Goal: Feedback & Contribution: Contribute content

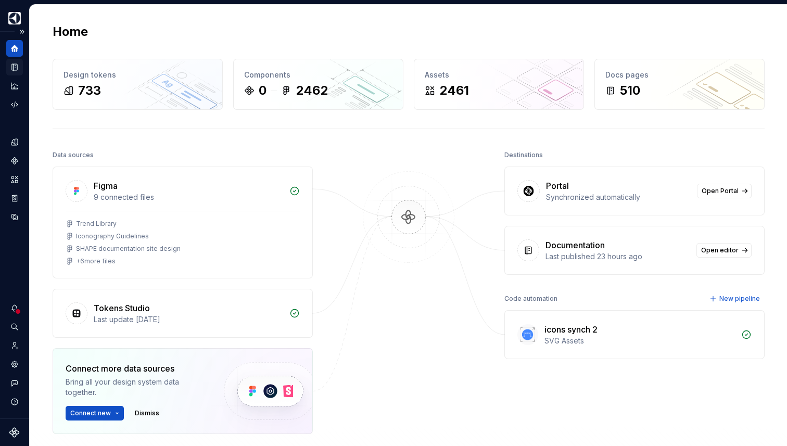
click at [9, 63] on div "Documentation" at bounding box center [14, 67] width 17 height 17
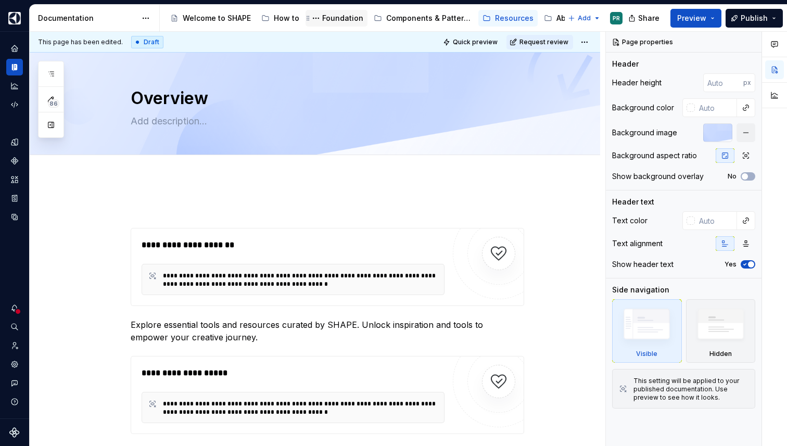
click at [333, 12] on div "Foundation" at bounding box center [337, 18] width 54 height 12
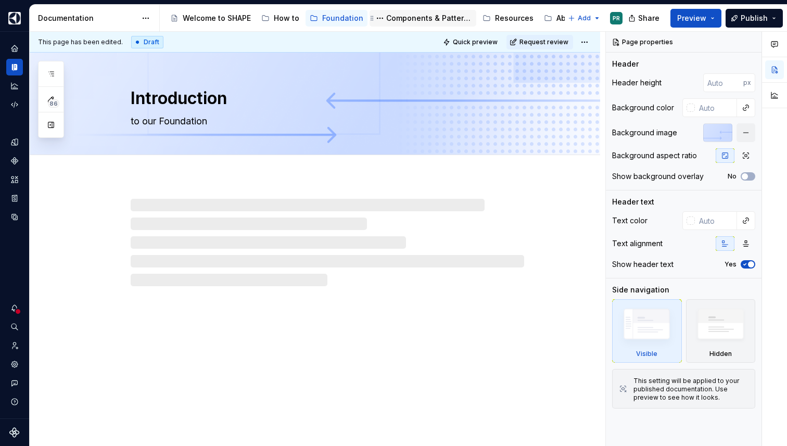
click at [432, 16] on div "Components & Patterns" at bounding box center [429, 18] width 86 height 10
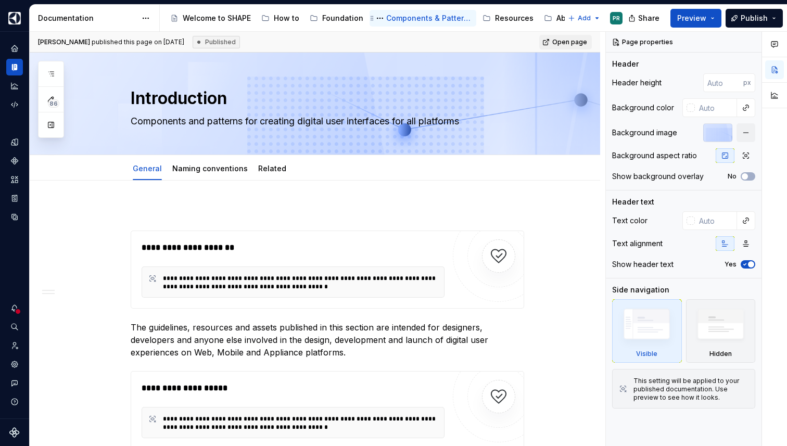
click at [431, 12] on div "Components & Patterns" at bounding box center [423, 18] width 98 height 12
click at [52, 73] on icon "button" at bounding box center [51, 74] width 8 height 8
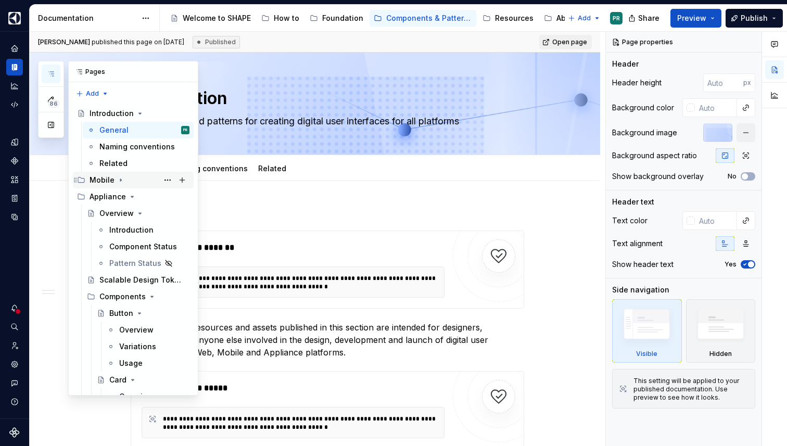
click at [120, 183] on icon "Page tree" at bounding box center [121, 180] width 8 height 8
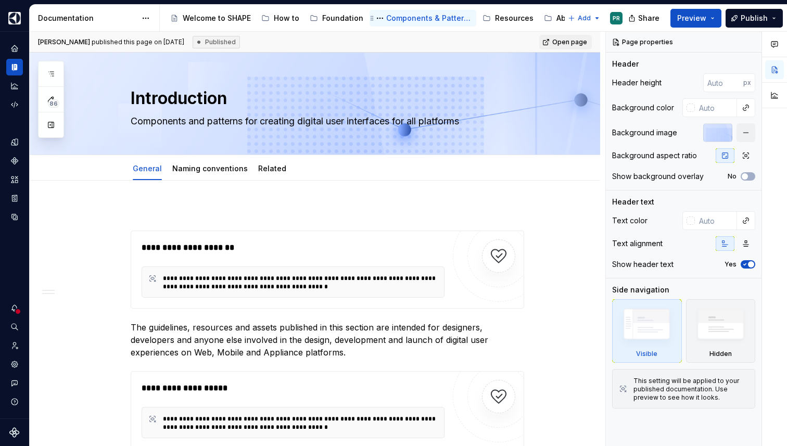
click at [414, 17] on div "Components & Patterns" at bounding box center [429, 18] width 86 height 10
click at [50, 70] on icon "button" at bounding box center [51, 74] width 8 height 8
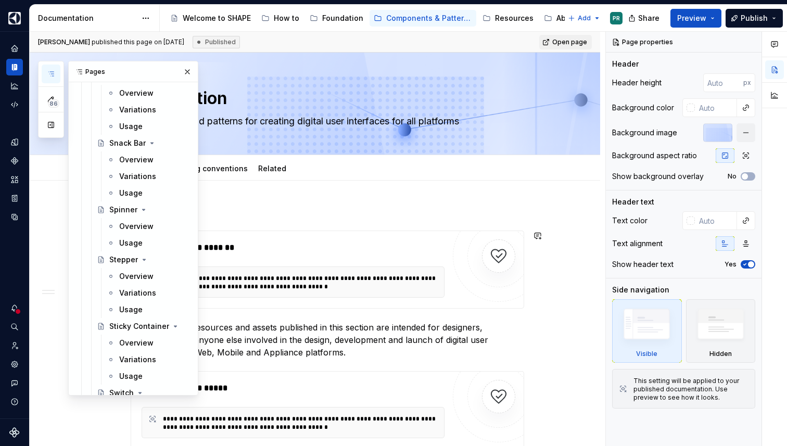
scroll to position [1669, 0]
click at [137, 229] on div "Overview" at bounding box center [136, 227] width 34 height 10
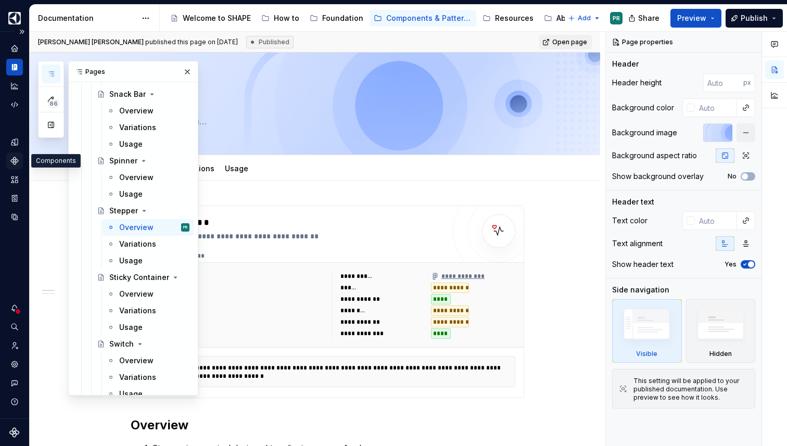
click at [12, 162] on icon "Components" at bounding box center [14, 160] width 9 height 9
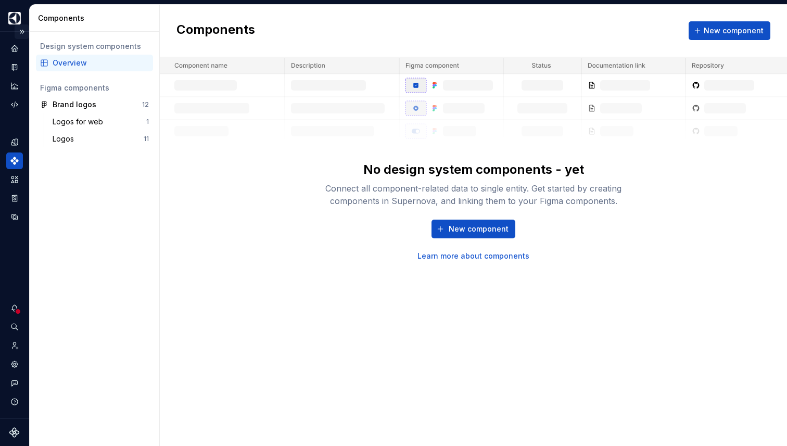
click at [19, 32] on button "Expand sidebar" at bounding box center [22, 31] width 15 height 15
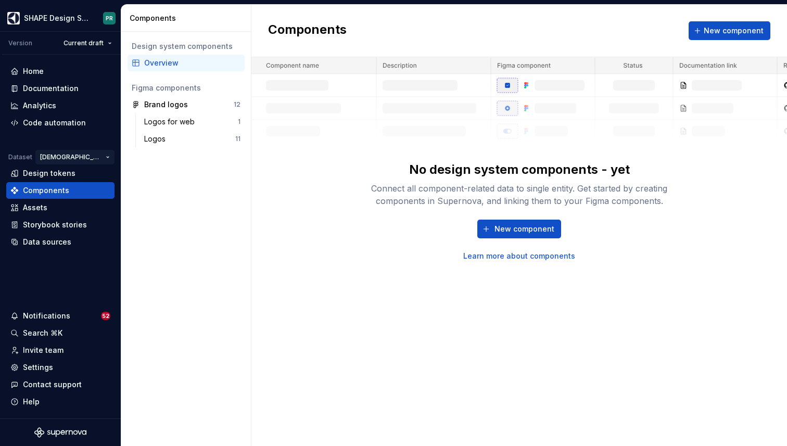
click at [92, 153] on html "SHAPE Design System PR Version Current draft Home Documentation Analytics Code …" at bounding box center [393, 223] width 787 height 446
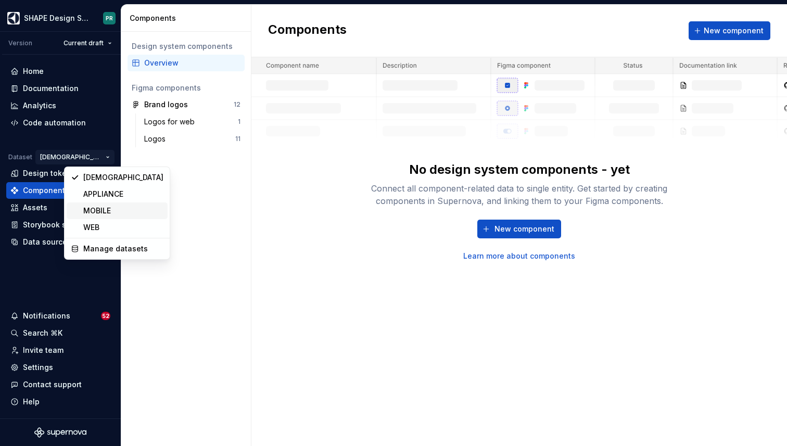
click at [105, 211] on div "MOBILE" at bounding box center [123, 211] width 80 height 10
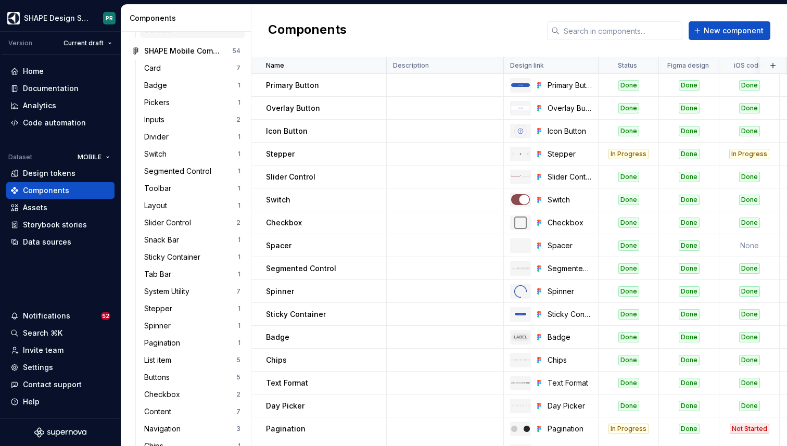
scroll to position [180, 0]
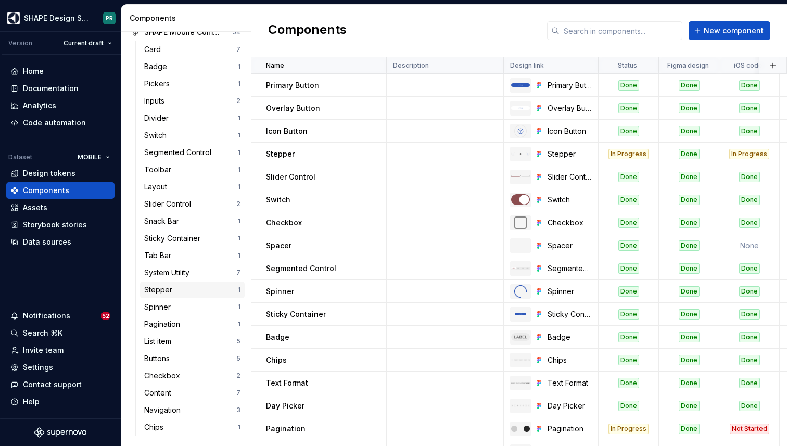
click at [191, 294] on div "Stepper" at bounding box center [191, 290] width 94 height 10
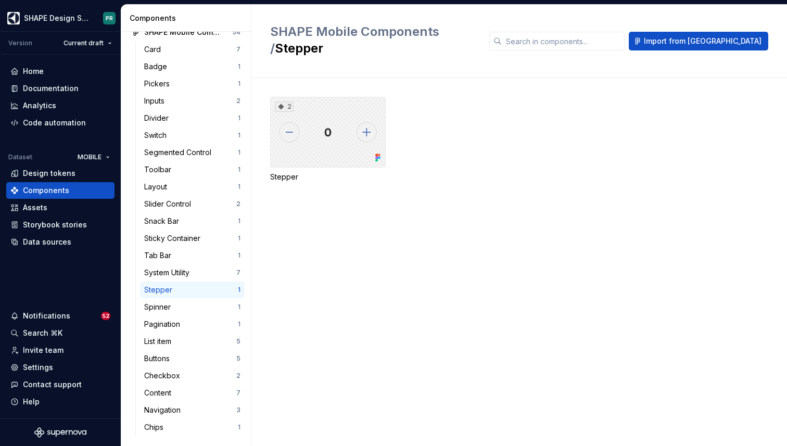
click at [338, 131] on div "2" at bounding box center [328, 132] width 116 height 71
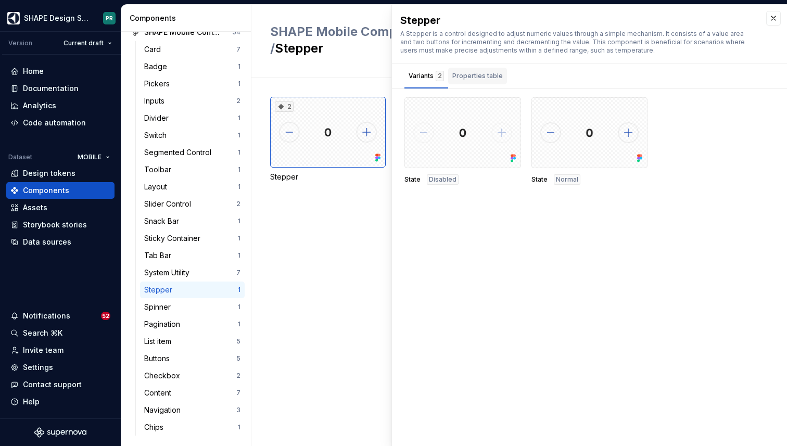
click at [488, 76] on div "Properties table" at bounding box center [477, 76] width 50 height 10
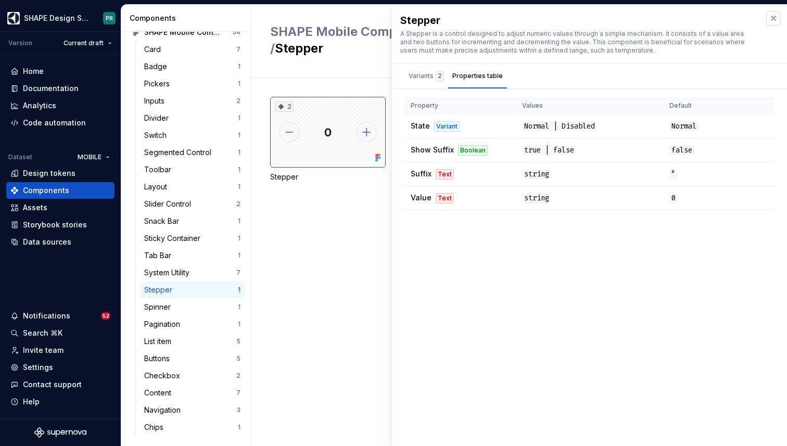
click at [771, 20] on button "button" at bounding box center [773, 18] width 15 height 15
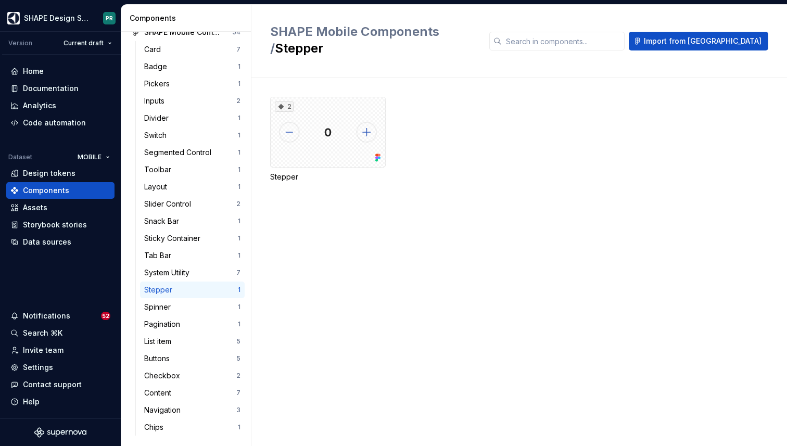
click at [158, 290] on div "Stepper" at bounding box center [160, 290] width 32 height 10
click at [324, 136] on div "2" at bounding box center [328, 132] width 116 height 71
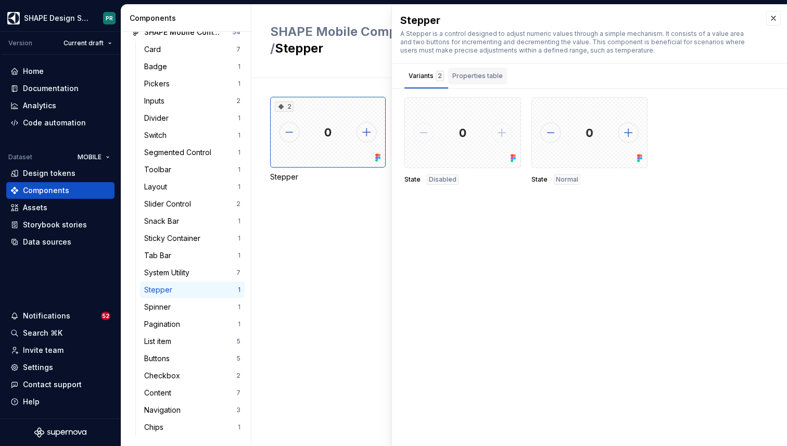
click at [468, 75] on div "Properties table" at bounding box center [477, 76] width 50 height 10
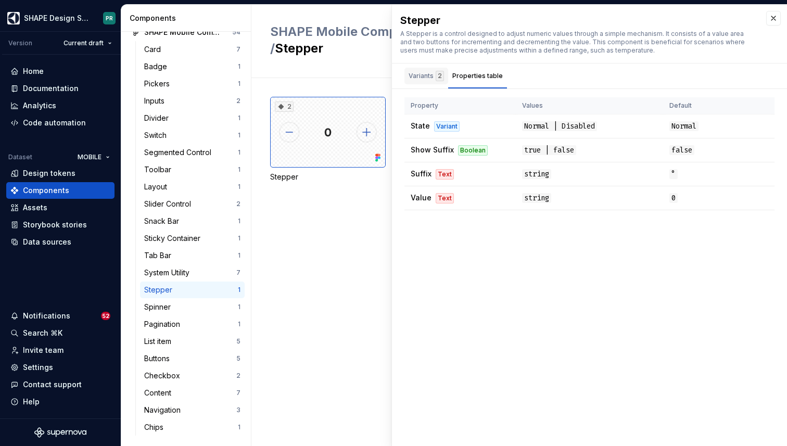
click at [421, 77] on div "Variants 2" at bounding box center [426, 76] width 35 height 10
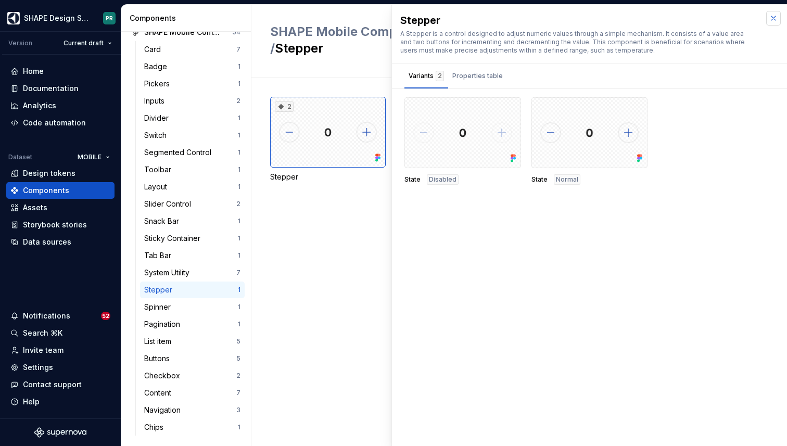
click at [777, 18] on button "button" at bounding box center [773, 18] width 15 height 15
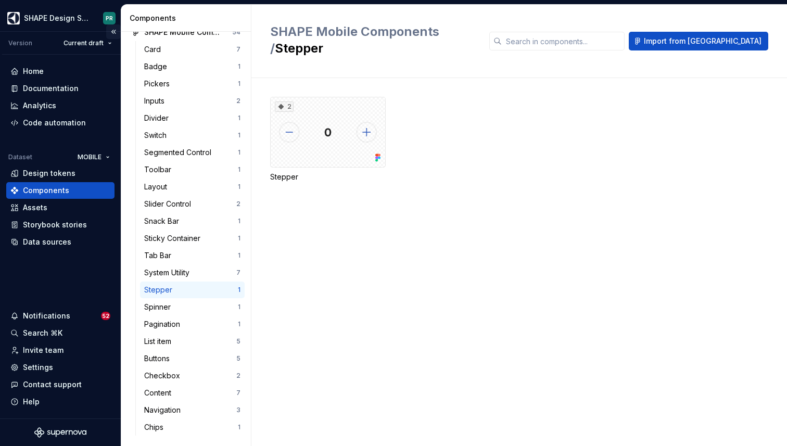
click at [114, 30] on button "Collapse sidebar" at bounding box center [113, 31] width 15 height 15
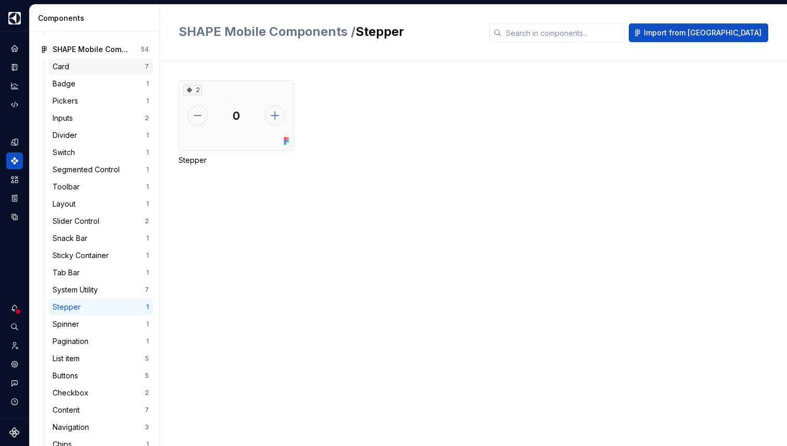
scroll to position [171, 0]
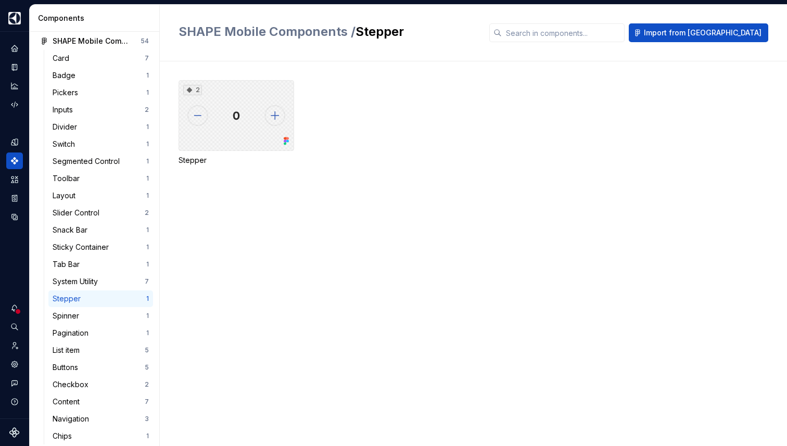
click at [258, 135] on div "2" at bounding box center [237, 115] width 116 height 71
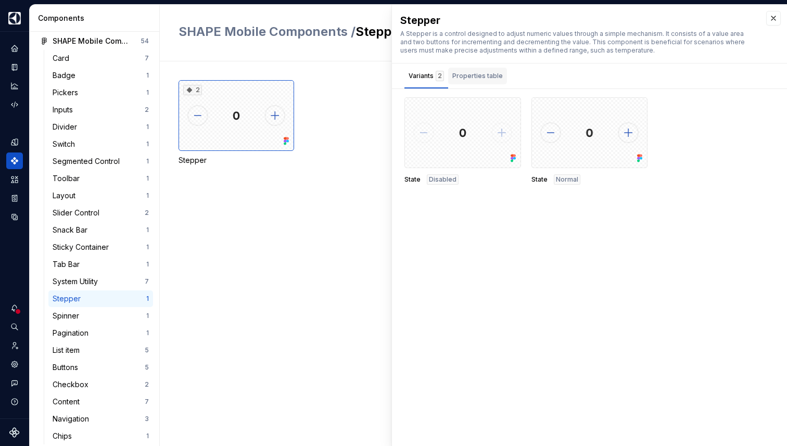
click at [461, 77] on div "Properties table" at bounding box center [477, 76] width 50 height 10
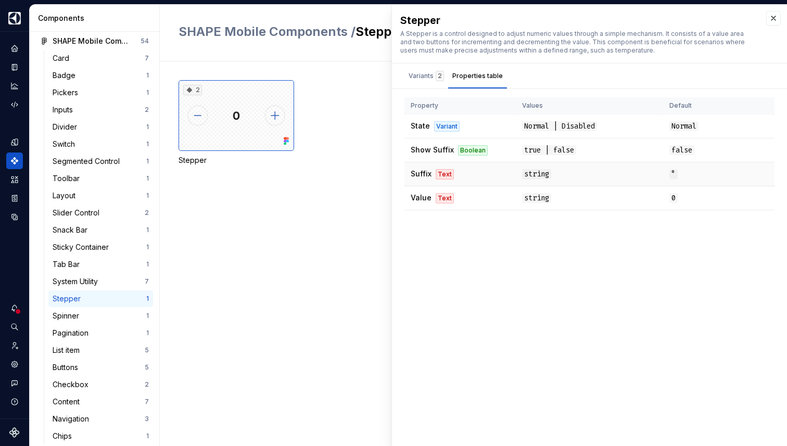
click at [439, 176] on div "Text" at bounding box center [445, 174] width 18 height 10
click at [611, 173] on td "string" at bounding box center [589, 174] width 147 height 24
click at [773, 21] on button "button" at bounding box center [773, 18] width 15 height 15
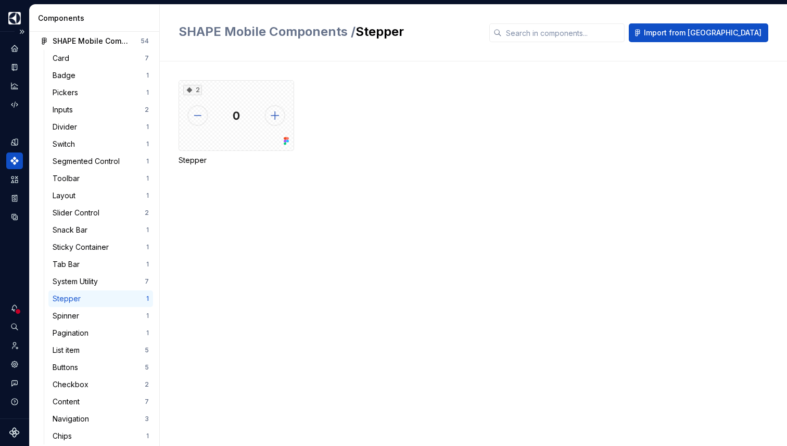
click at [8, 154] on div "Components" at bounding box center [14, 161] width 17 height 17
click at [18, 181] on icon "Assets" at bounding box center [14, 179] width 7 height 7
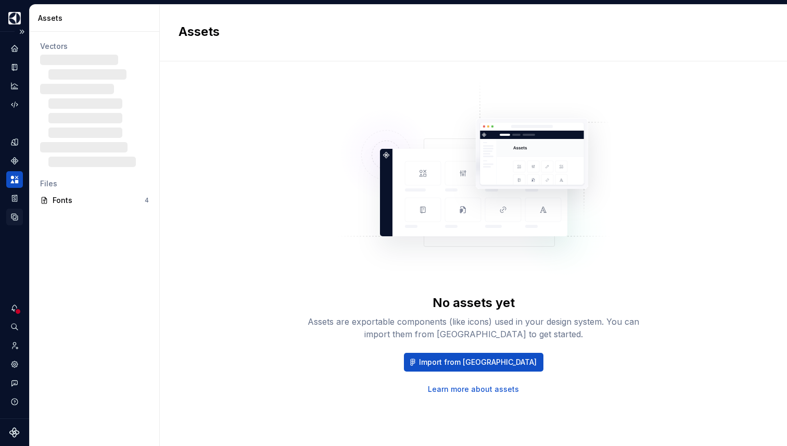
click at [14, 213] on icon "Data sources" at bounding box center [14, 216] width 9 height 9
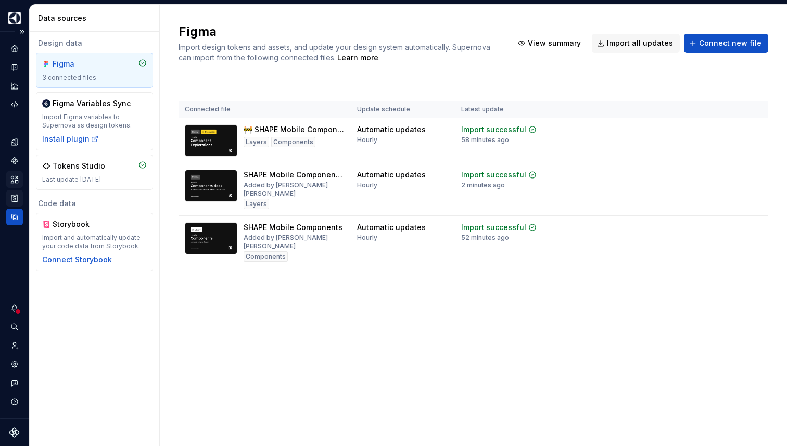
click at [14, 202] on icon "Storybook stories" at bounding box center [14, 198] width 9 height 9
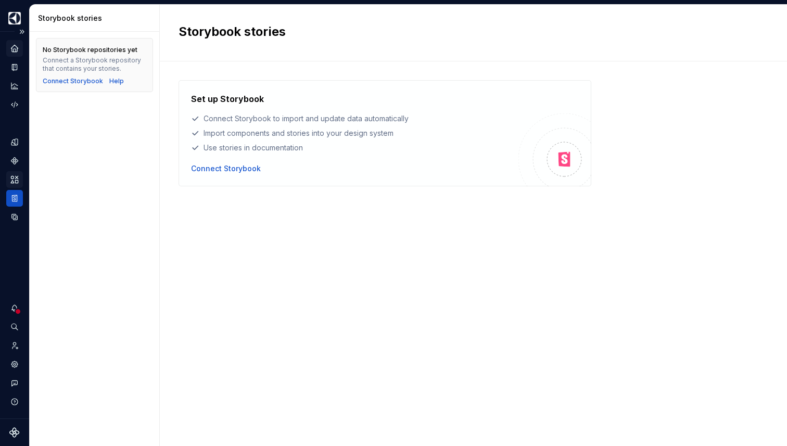
click at [11, 50] on icon "Home" at bounding box center [14, 48] width 9 height 9
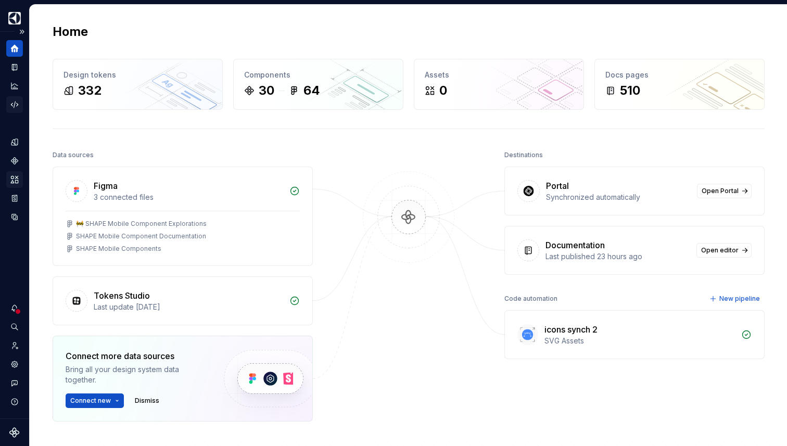
click at [13, 102] on icon "Code automation" at bounding box center [14, 104] width 9 height 9
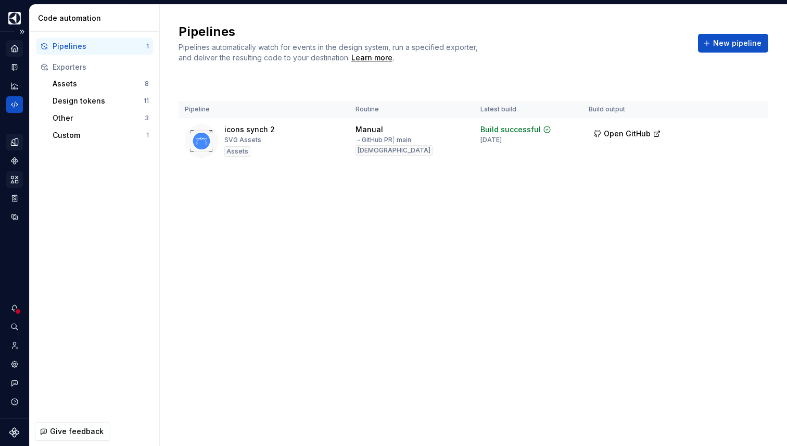
click at [14, 140] on icon "Design tokens" at bounding box center [14, 141] width 9 height 9
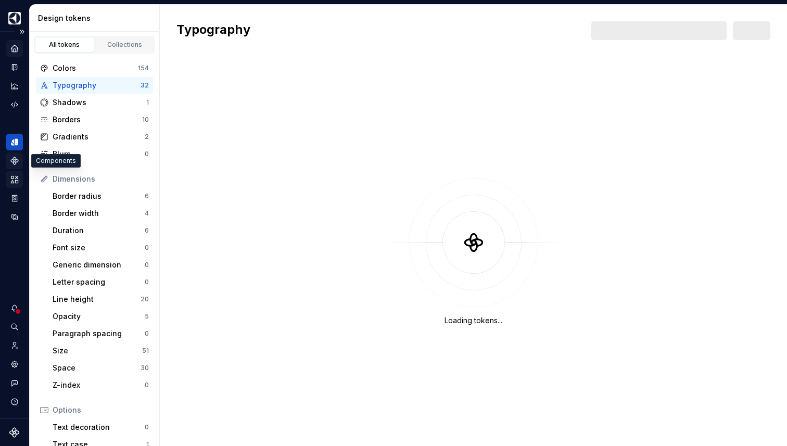
click at [10, 162] on icon "Components" at bounding box center [14, 160] width 9 height 9
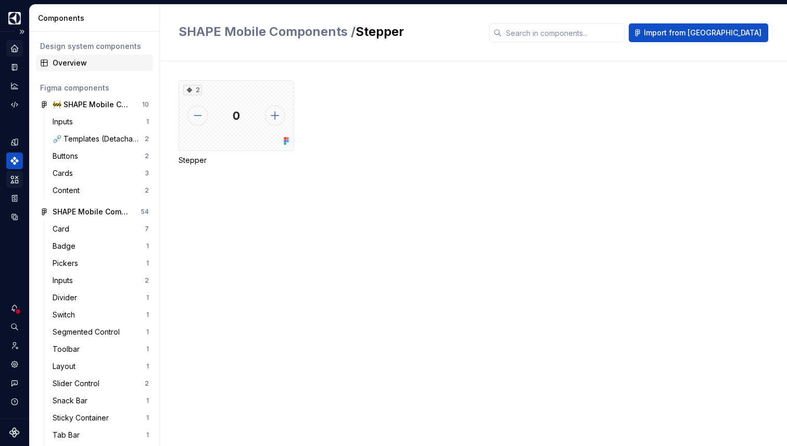
click at [94, 60] on div "Overview" at bounding box center [101, 63] width 96 height 10
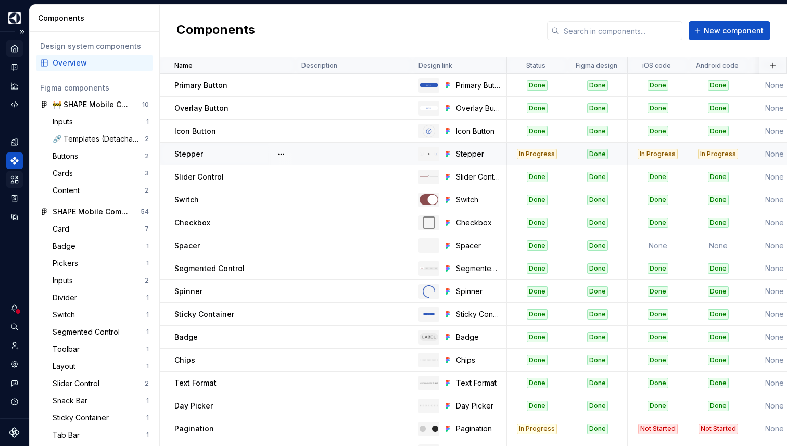
click at [542, 155] on div "In Progress" at bounding box center [537, 154] width 40 height 10
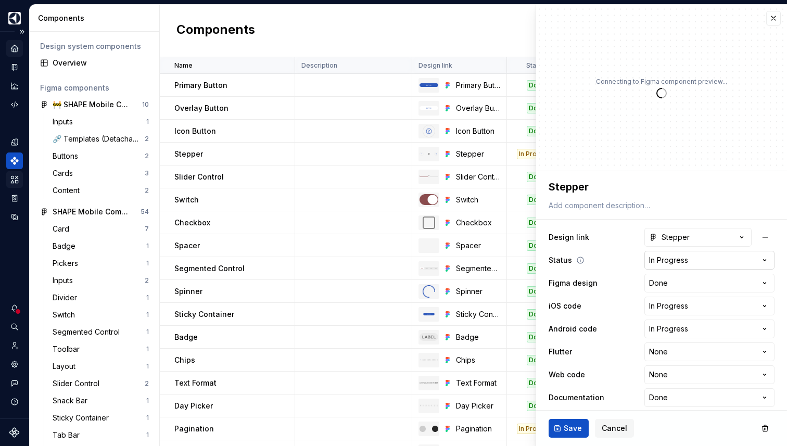
type textarea "*"
click at [700, 262] on html "SHAPE Design System PR Dataset MOBILE Components Design system components Overv…" at bounding box center [393, 223] width 787 height 446
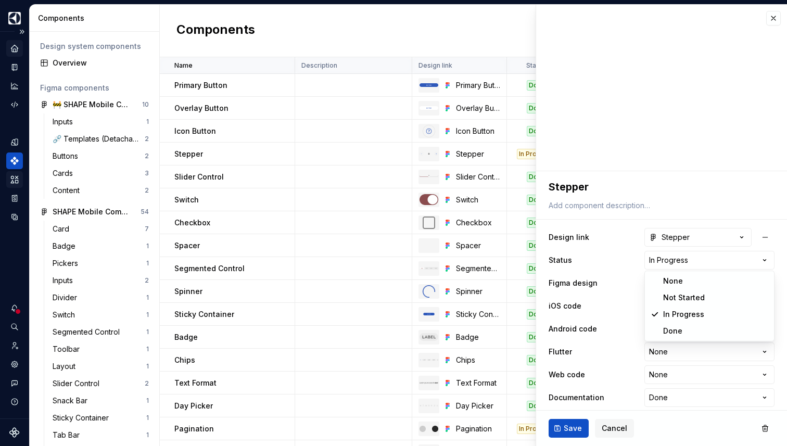
select select "**********"
click at [571, 427] on span "Save" at bounding box center [573, 428] width 18 height 10
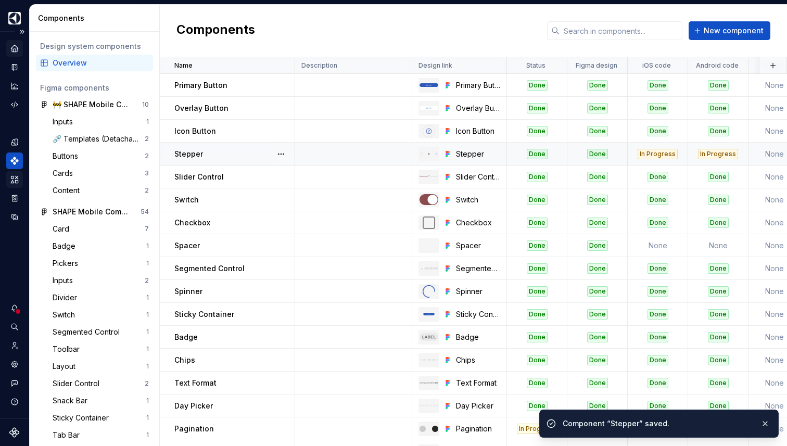
click at [670, 154] on div "In Progress" at bounding box center [658, 154] width 40 height 10
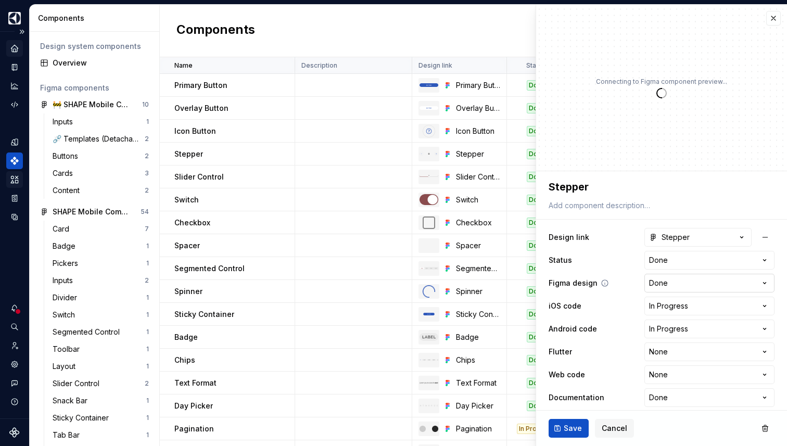
type textarea "*"
click at [697, 302] on html "SHAPE Design System PR Dataset MOBILE Components Design system components Overv…" at bounding box center [393, 223] width 787 height 446
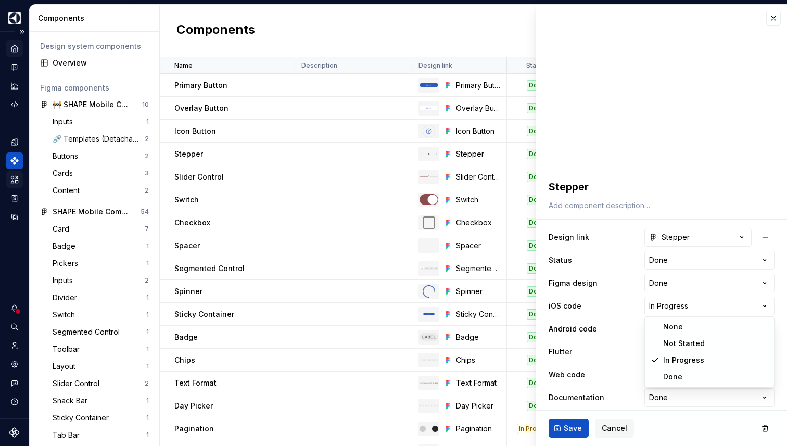
select select "**********"
type textarea "*"
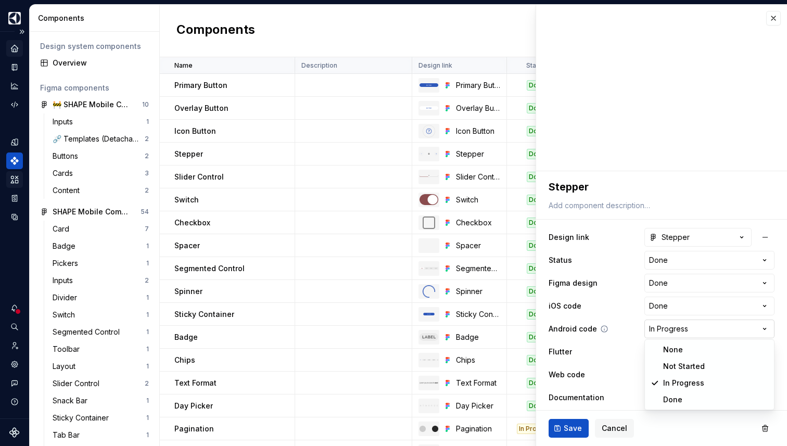
click at [676, 325] on html "SHAPE Design System PR Dataset MOBILE Components Design system components Overv…" at bounding box center [393, 223] width 787 height 446
select select "**********"
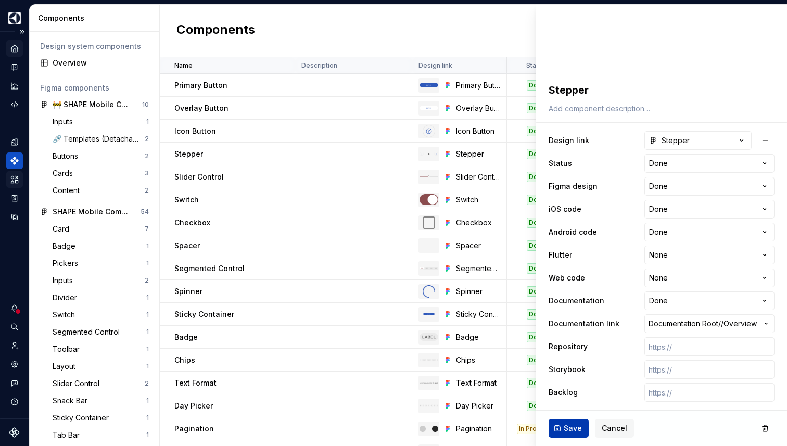
click at [577, 431] on span "Save" at bounding box center [573, 428] width 18 height 10
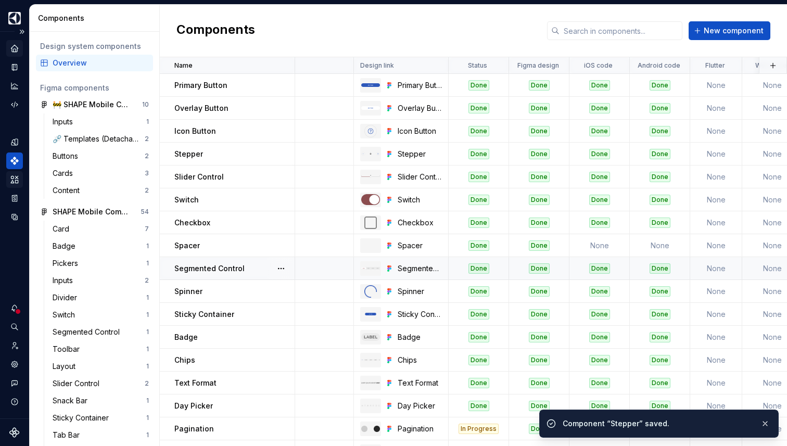
scroll to position [0, 62]
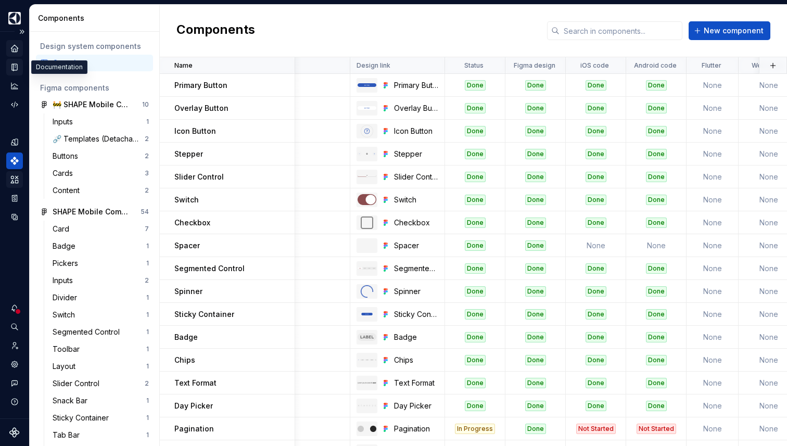
click at [18, 66] on icon "Documentation" at bounding box center [14, 66] width 9 height 9
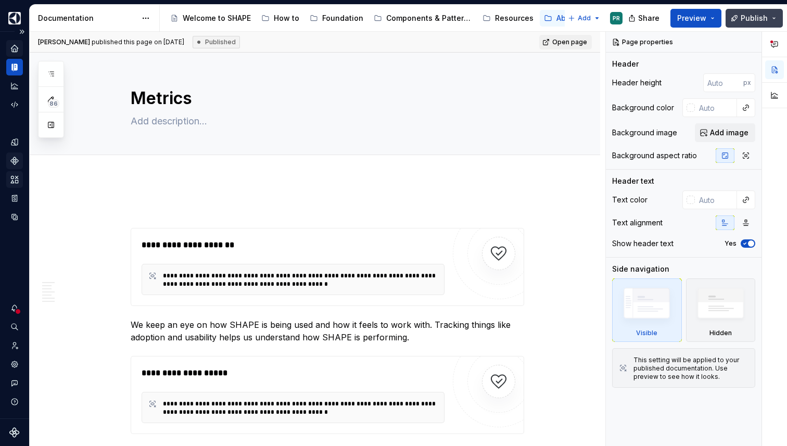
click at [750, 18] on span "Publish" at bounding box center [754, 18] width 27 height 10
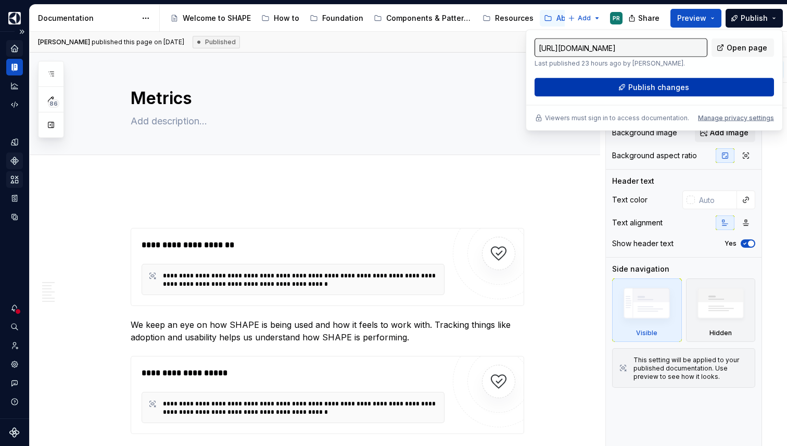
click at [675, 82] on button "Publish changes" at bounding box center [654, 87] width 239 height 19
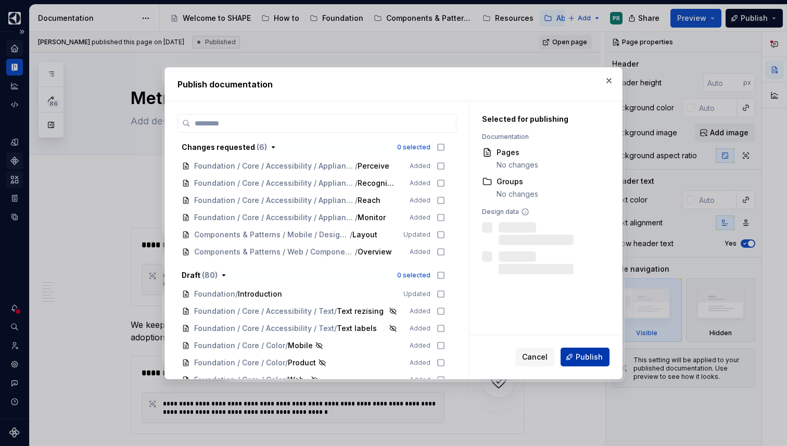
click at [584, 358] on span "Publish" at bounding box center [589, 357] width 27 height 10
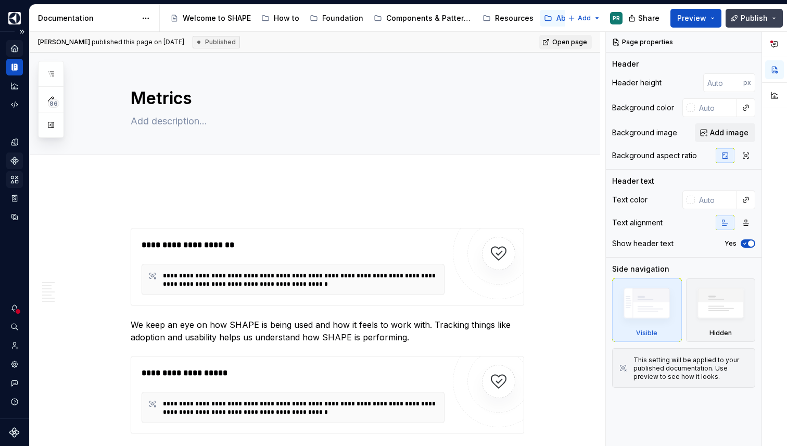
click at [781, 14] on button "Publish" at bounding box center [754, 18] width 57 height 19
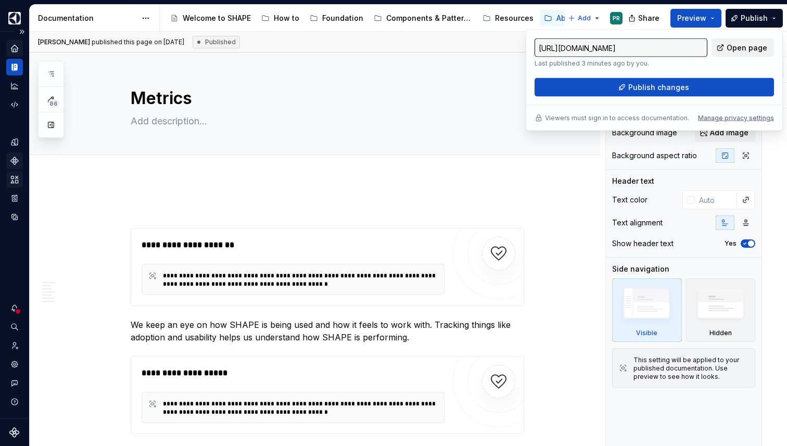
click at [747, 42] on link "Open page" at bounding box center [743, 48] width 62 height 19
type textarea "*"
